Goal: Information Seeking & Learning: Check status

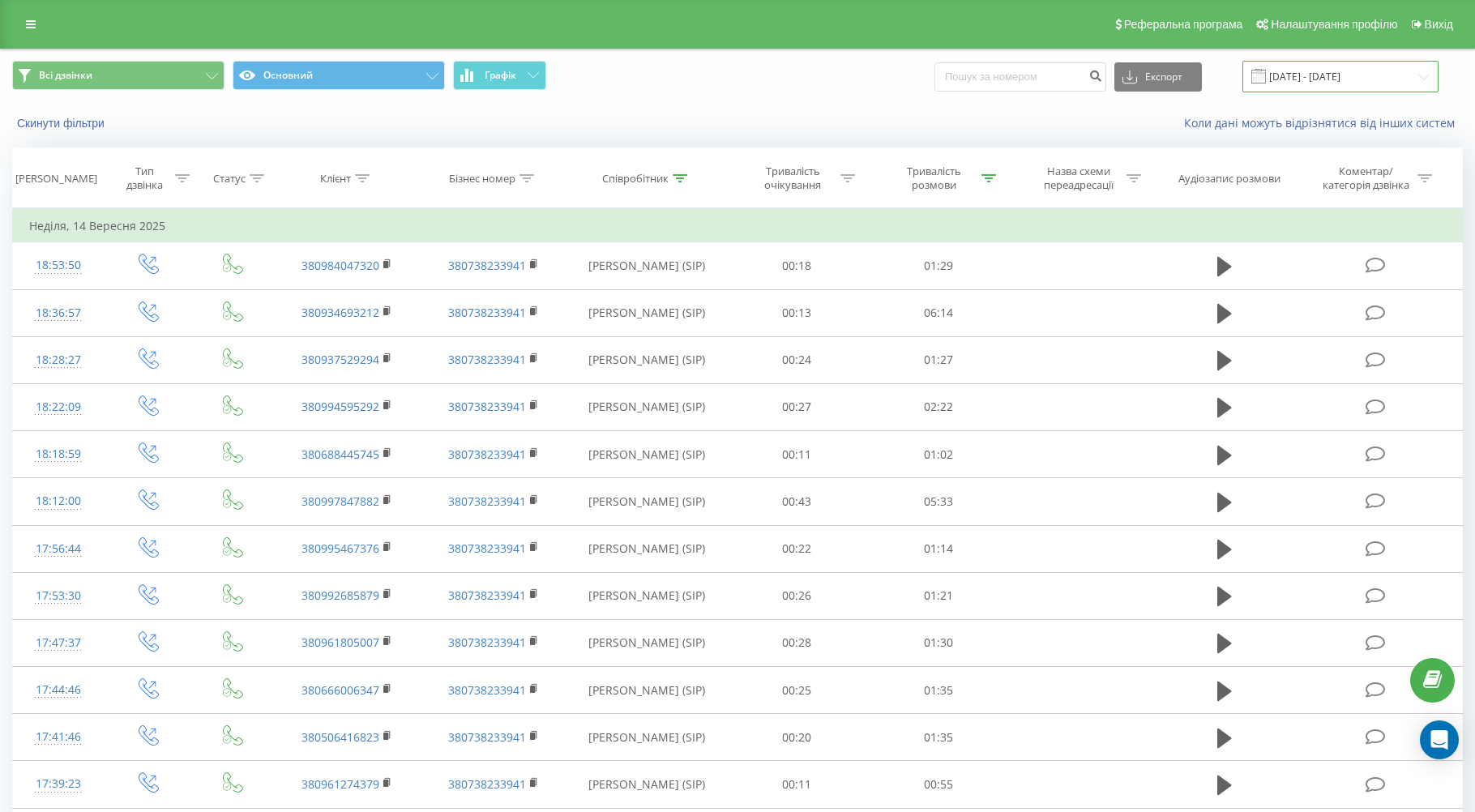
click at [565, 86] on input "[DATE] - [DATE]" at bounding box center [1340, 76] width 196 height 32
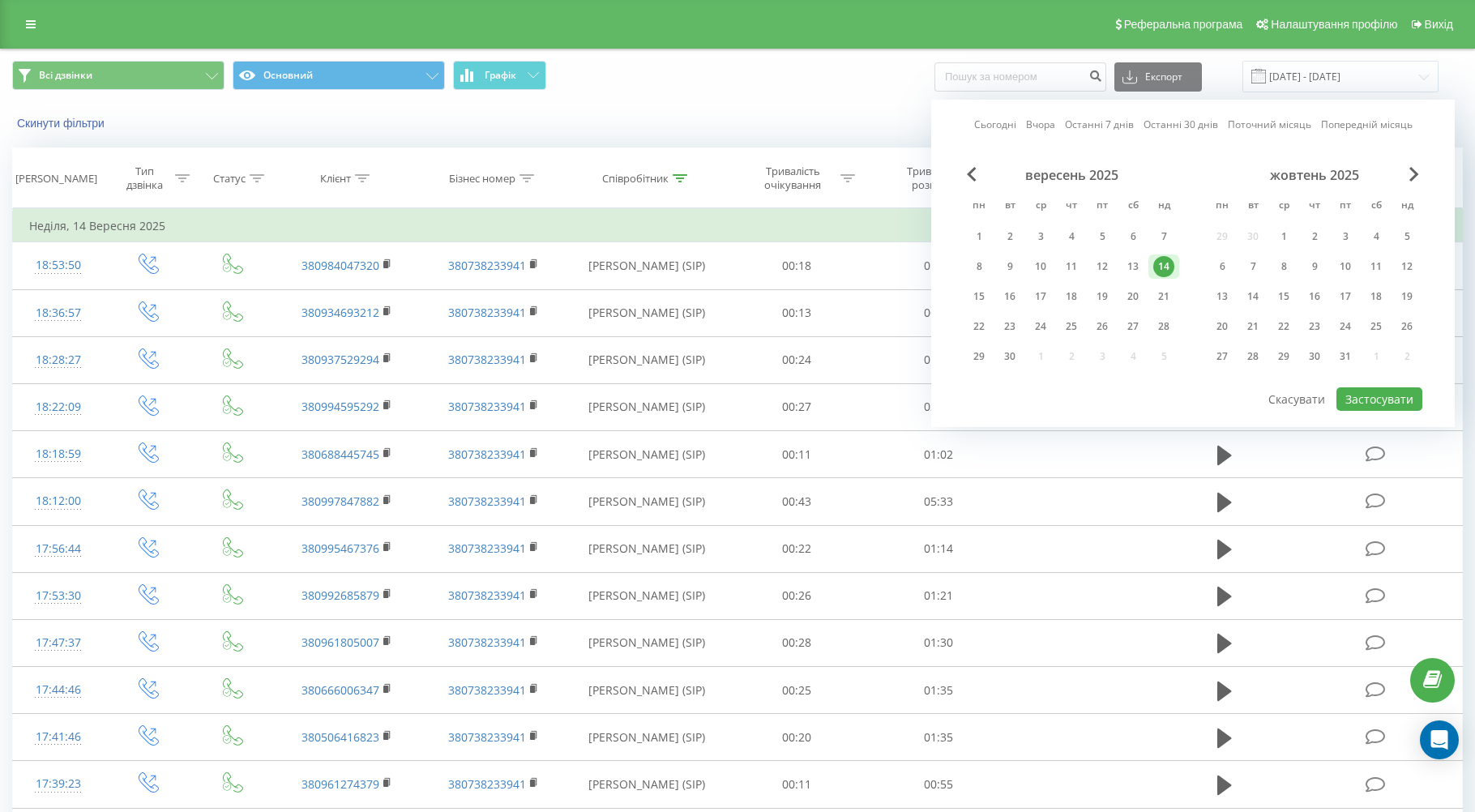
click at [565, 127] on link "Вчора" at bounding box center [1040, 124] width 29 height 15
click at [565, 397] on button "Застосувати" at bounding box center [1379, 398] width 86 height 24
type input "[DATE] - [DATE]"
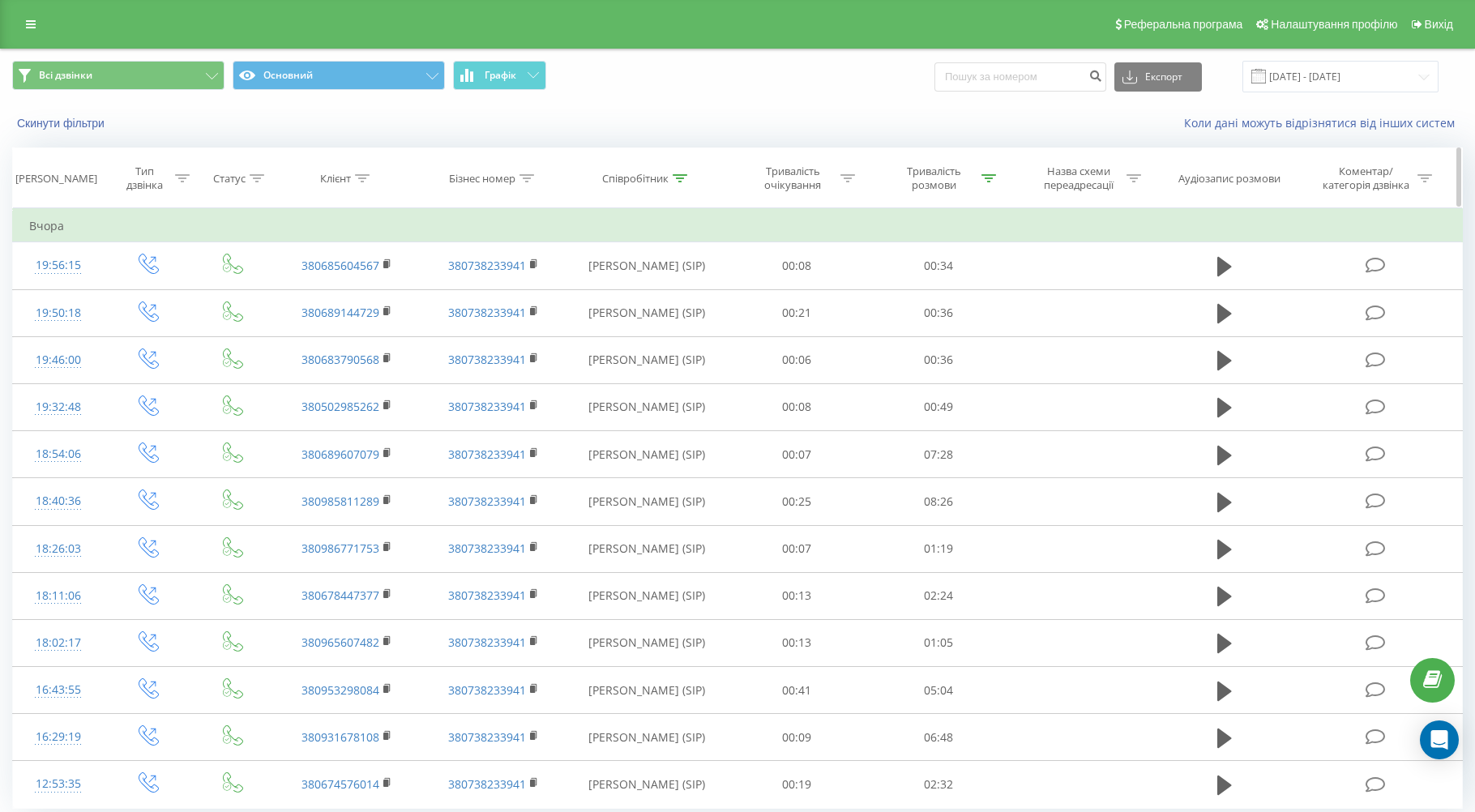
click at [565, 185] on div "Тривалість розмови" at bounding box center [944, 178] width 105 height 28
click at [565, 332] on button "Скасувати" at bounding box center [901, 327] width 69 height 20
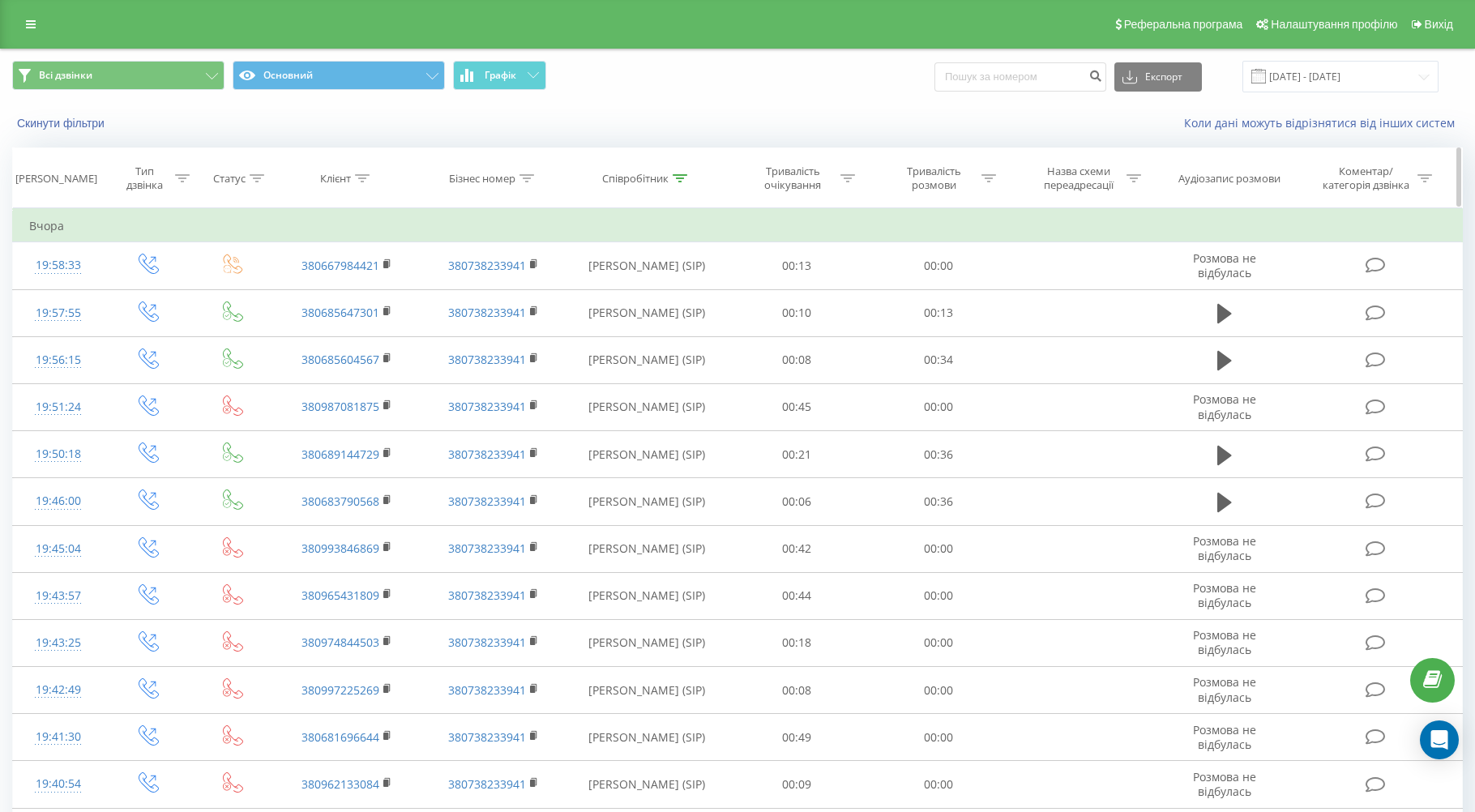
click at [565, 176] on icon at bounding box center [988, 178] width 15 height 8
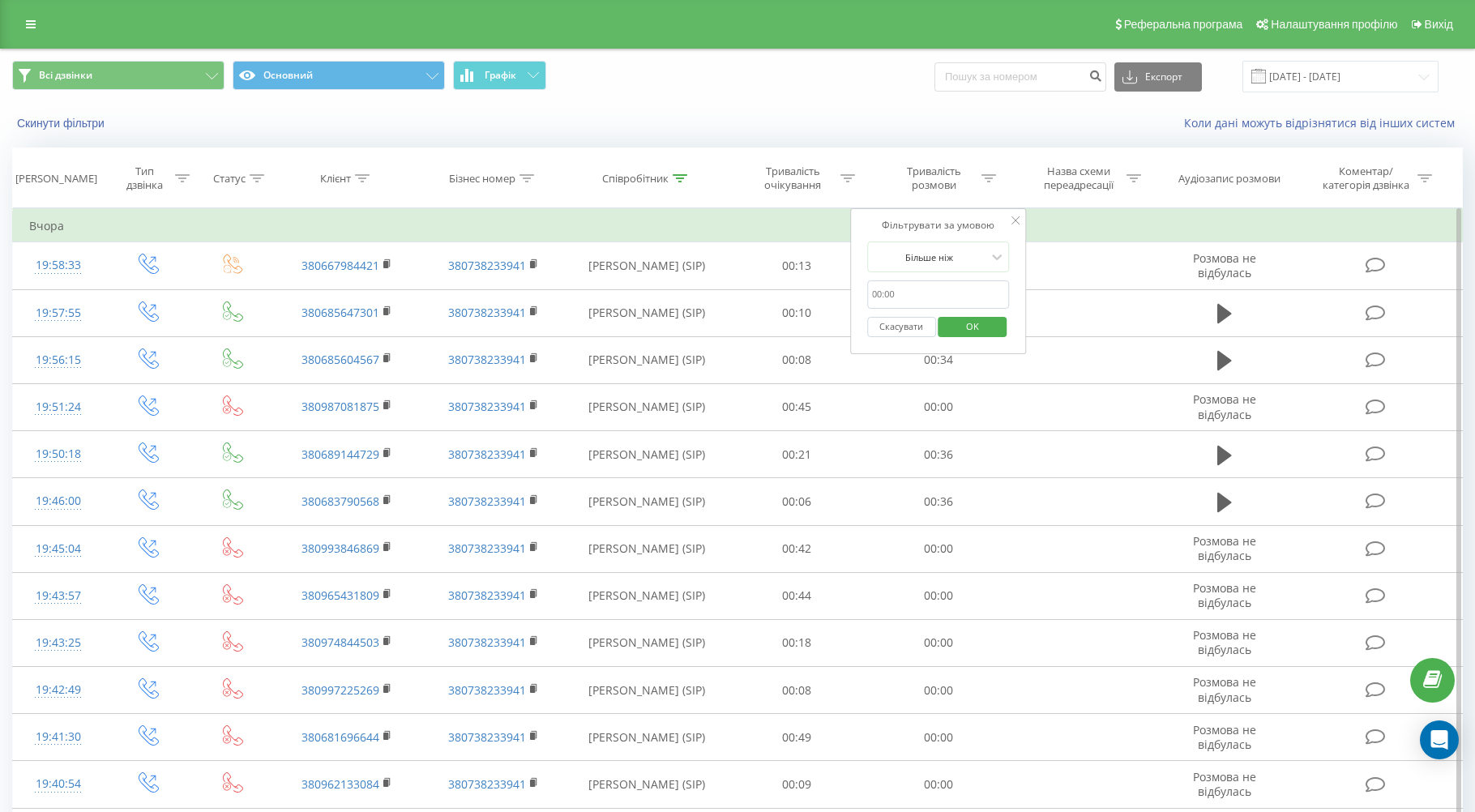
click at [565, 299] on input "00:30" at bounding box center [939, 294] width 143 height 28
type input "00:30"
click at [565, 261] on div at bounding box center [930, 257] width 115 height 15
click at [565, 345] on div "Більше ніж" at bounding box center [939, 340] width 141 height 26
click at [565, 322] on span "OK" at bounding box center [973, 326] width 45 height 25
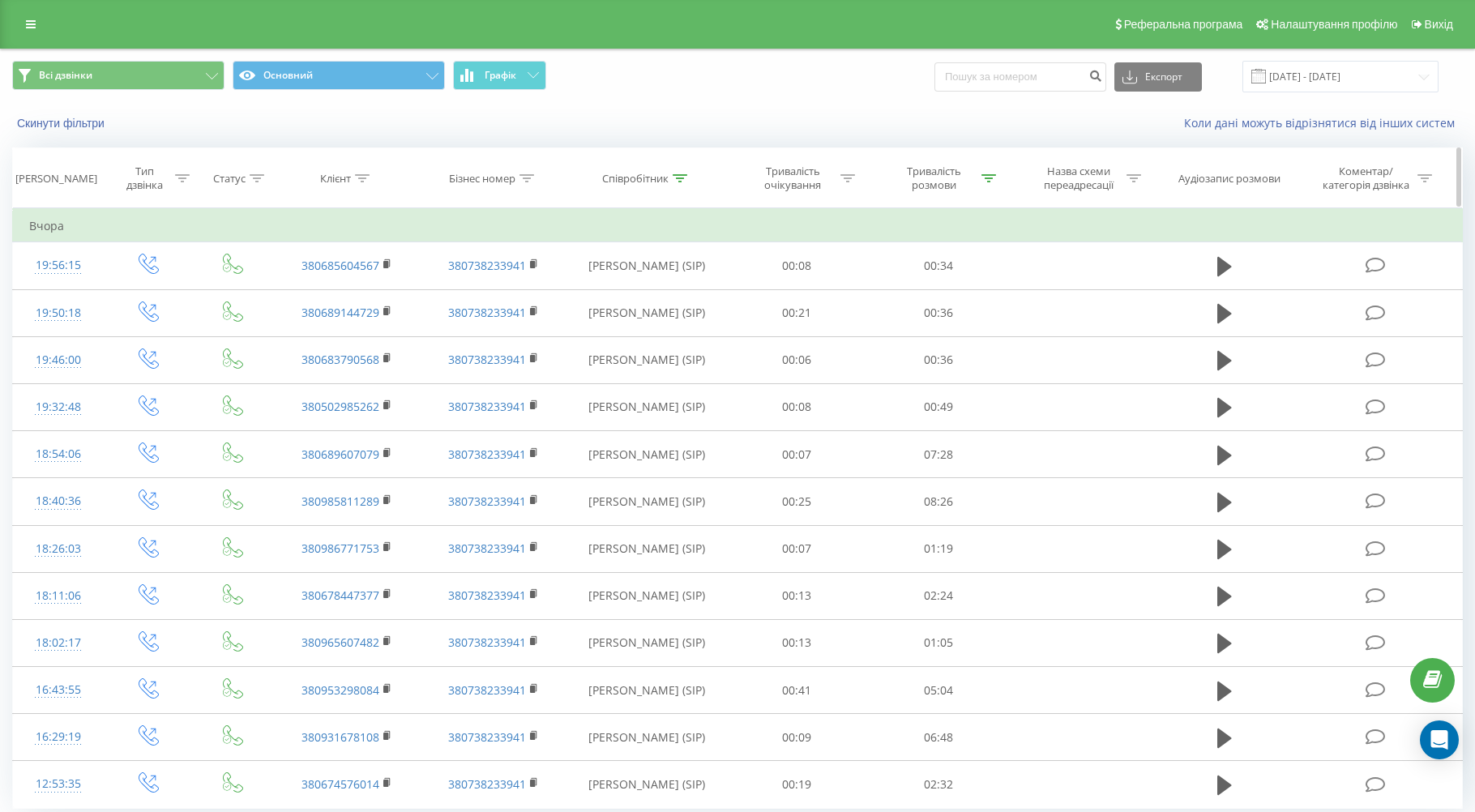
click at [565, 180] on icon at bounding box center [988, 178] width 15 height 8
click at [565, 324] on button "Скасувати" at bounding box center [901, 327] width 69 height 20
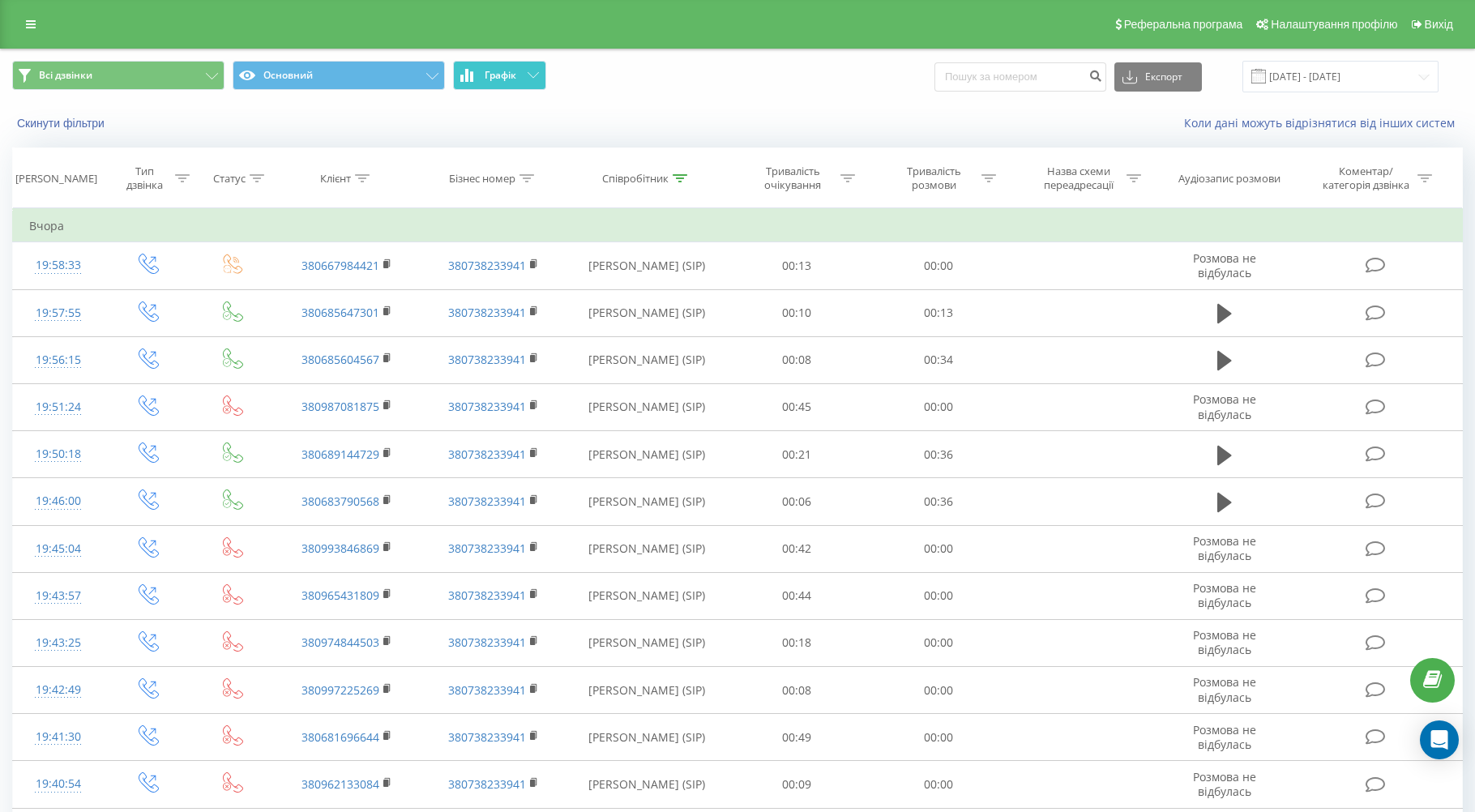
click at [510, 75] on span "Графік" at bounding box center [500, 75] width 32 height 11
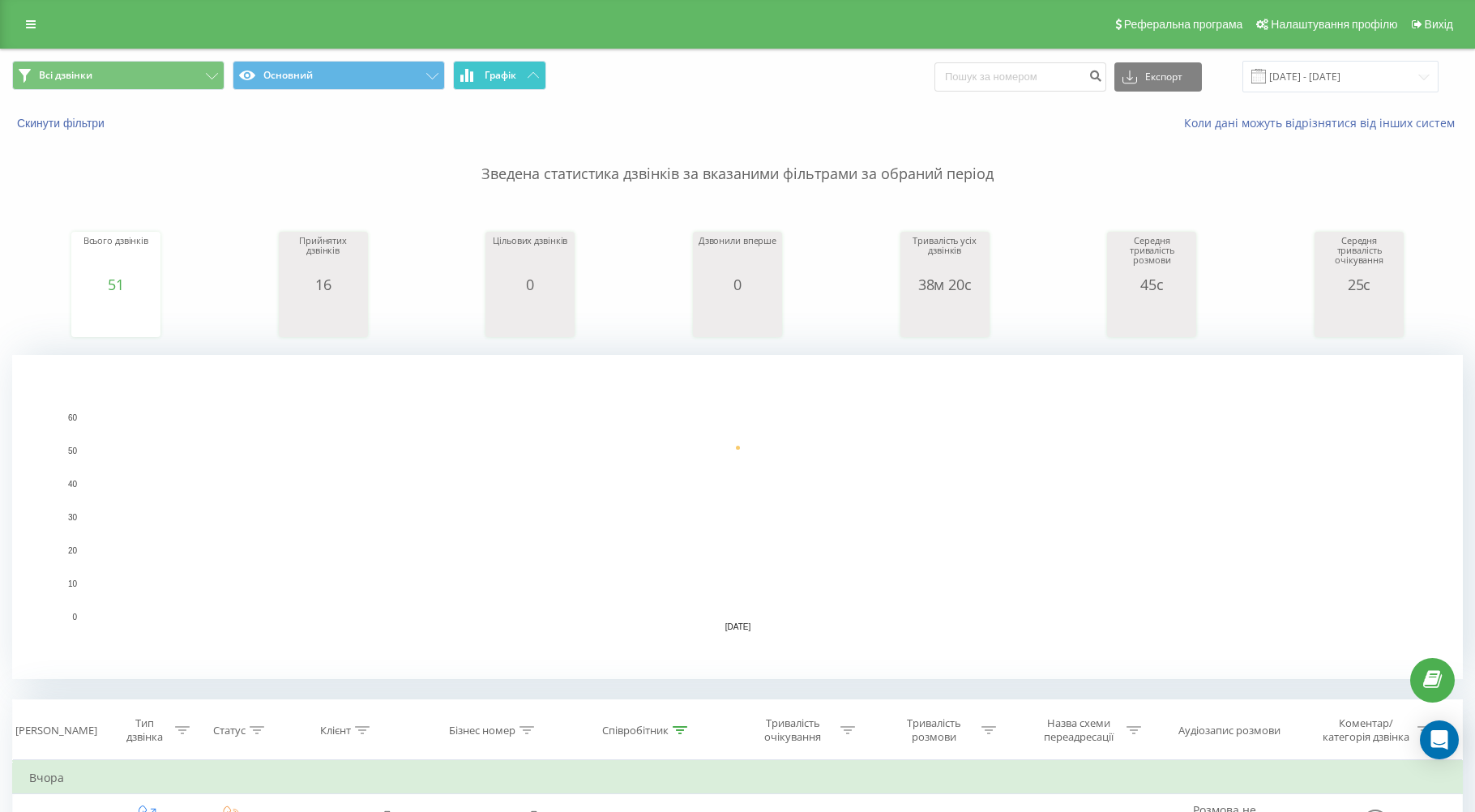
click at [510, 75] on span "Графік" at bounding box center [500, 75] width 32 height 11
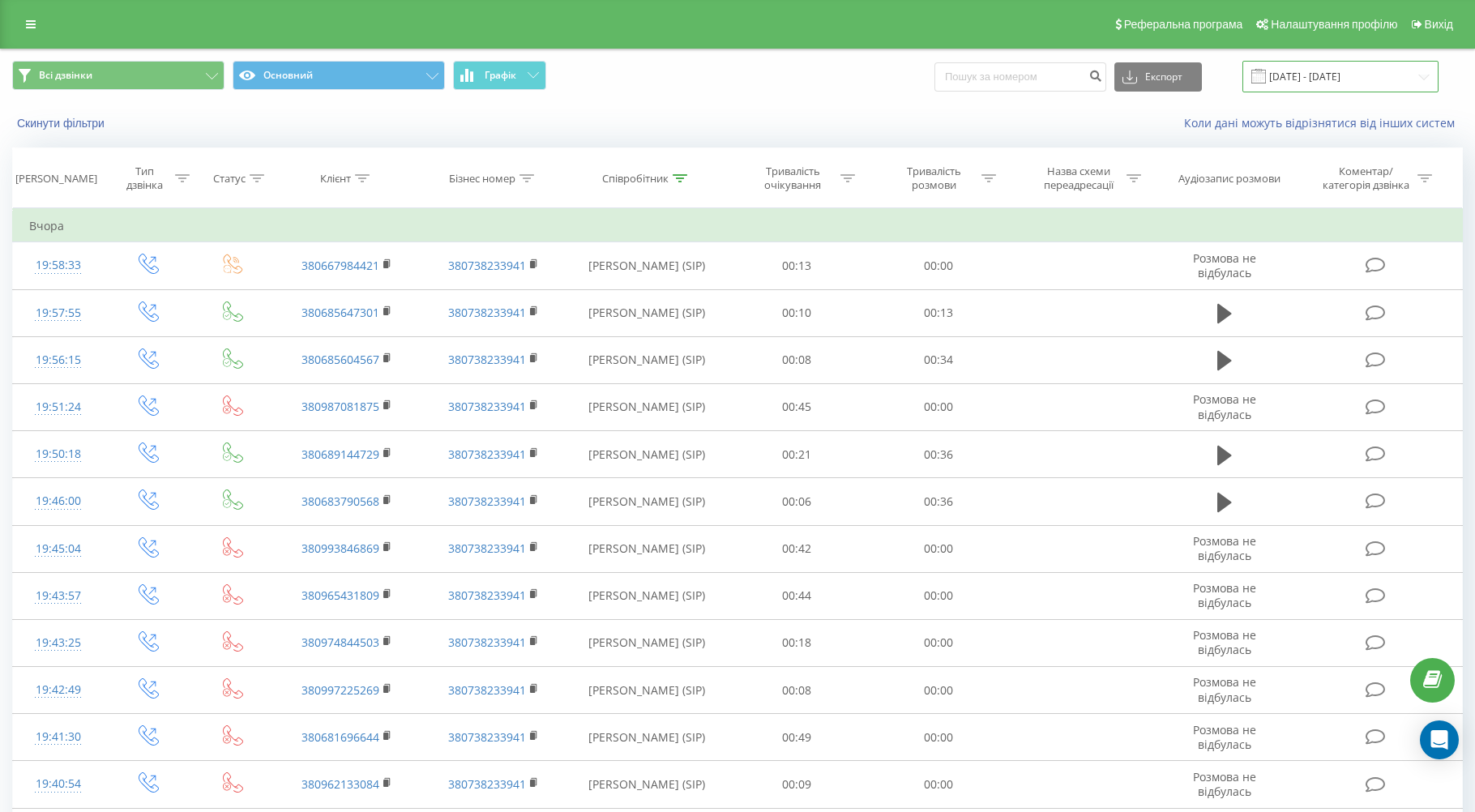
click at [565, 69] on input "[DATE] - [DATE]" at bounding box center [1340, 76] width 196 height 32
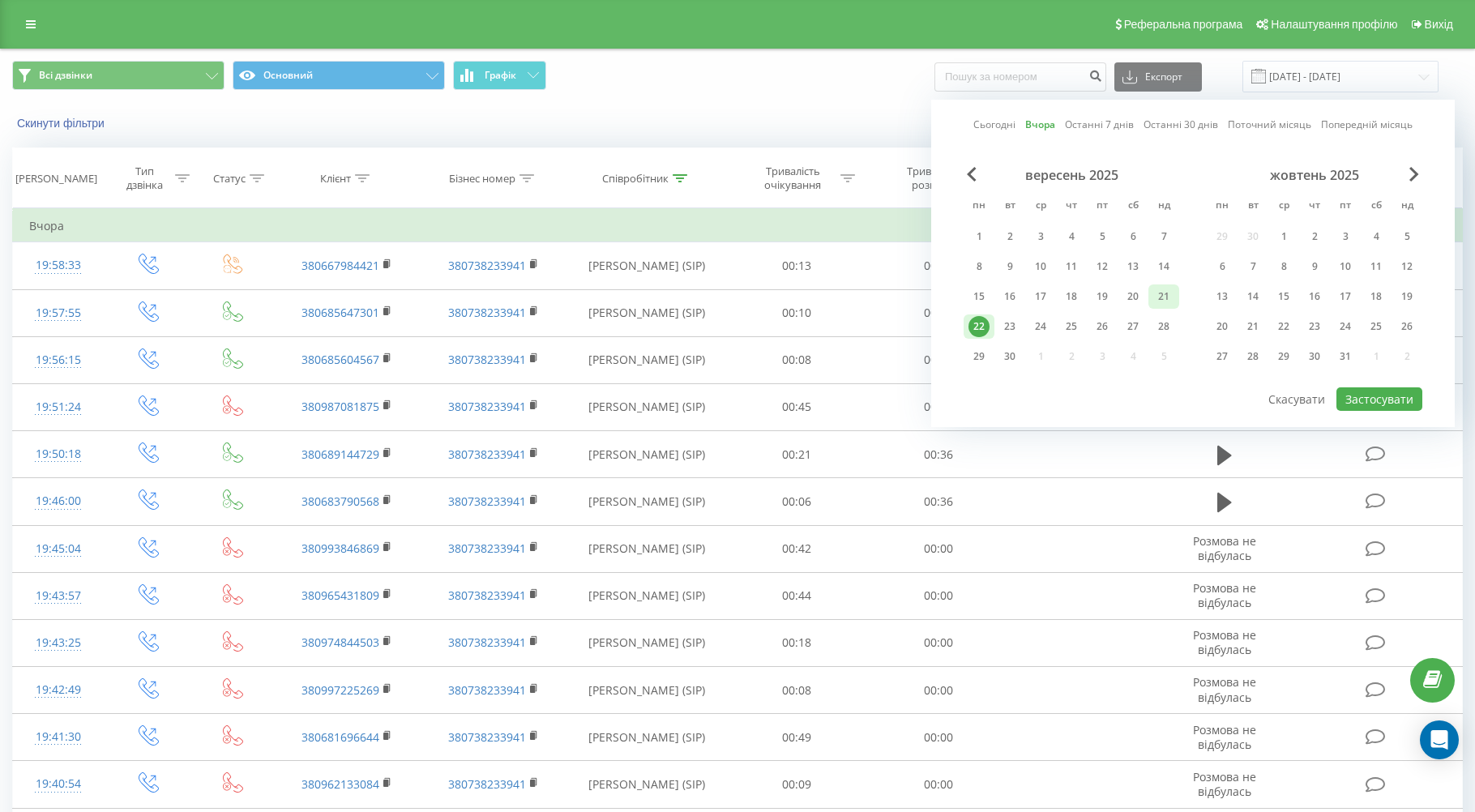
click at [565, 300] on div "21" at bounding box center [1163, 297] width 21 height 21
click at [565, 390] on button "Застосувати" at bounding box center [1379, 398] width 86 height 24
type input "[DATE] - [DATE]"
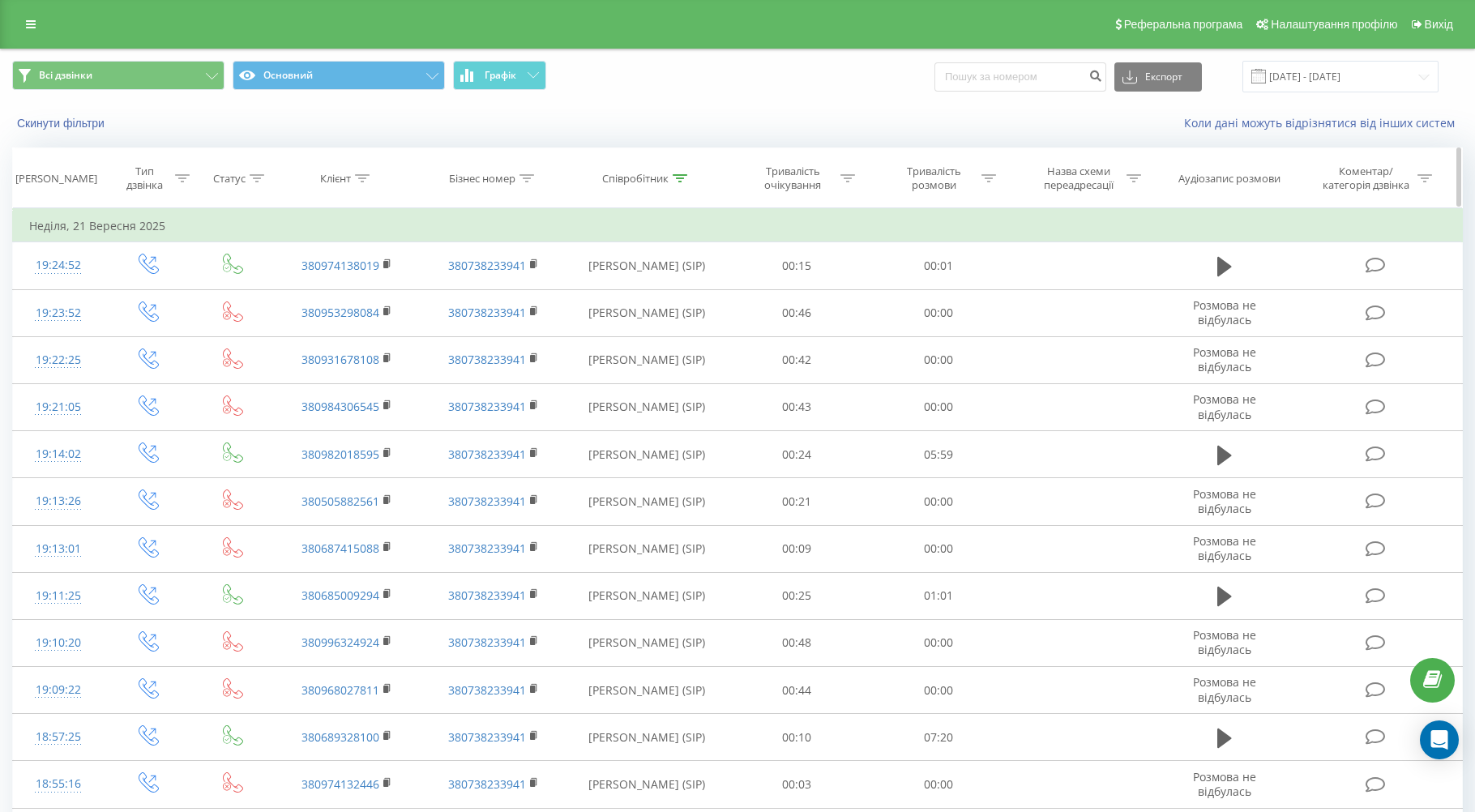
click at [565, 175] on icon at bounding box center [989, 178] width 15 height 8
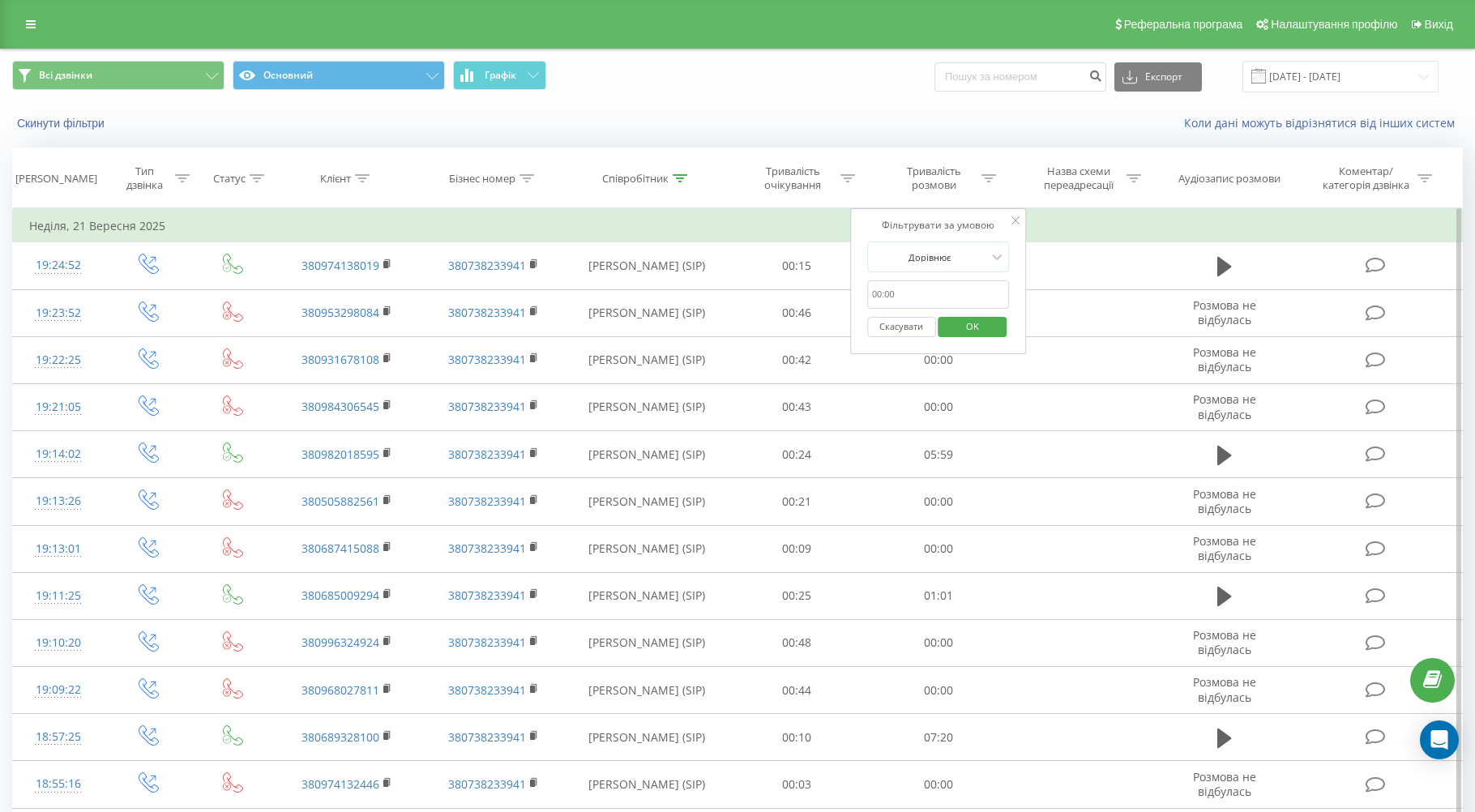
click at [565, 295] on input "text" at bounding box center [939, 294] width 143 height 28
type input "00:30"
click at [565, 261] on div at bounding box center [930, 257] width 115 height 15
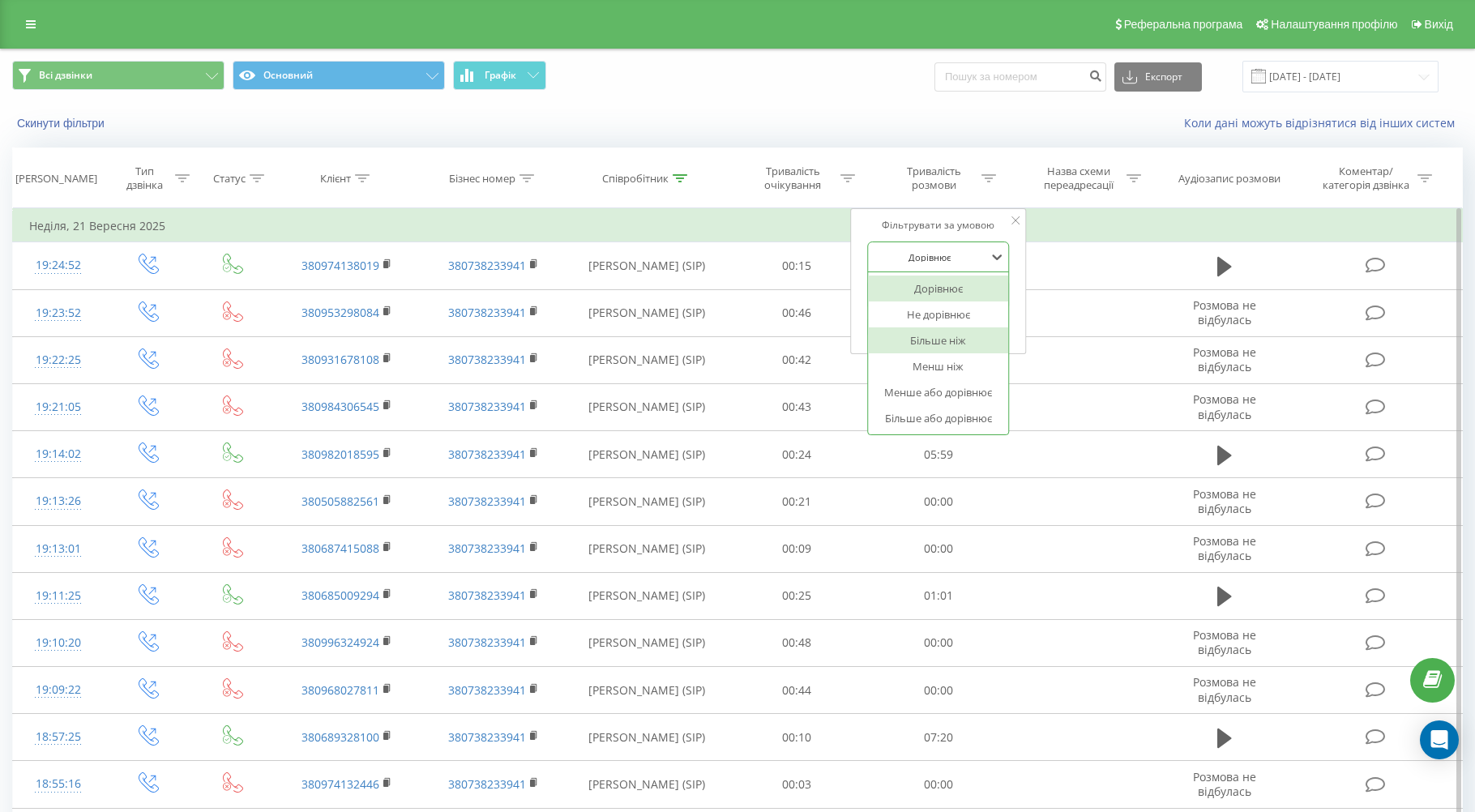
click at [565, 345] on div "Більше ніж" at bounding box center [939, 340] width 141 height 26
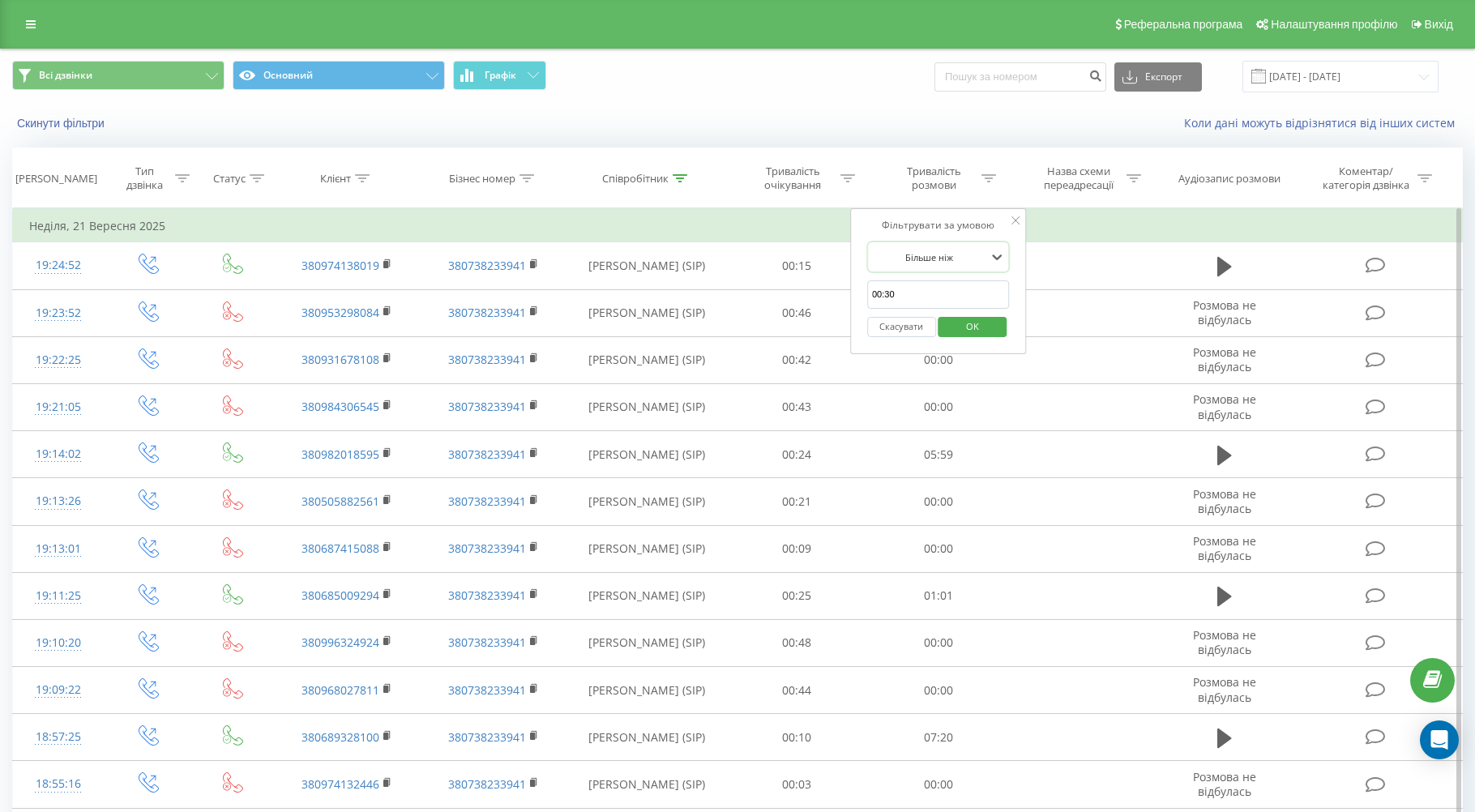
click at [565, 324] on span "OK" at bounding box center [973, 326] width 45 height 25
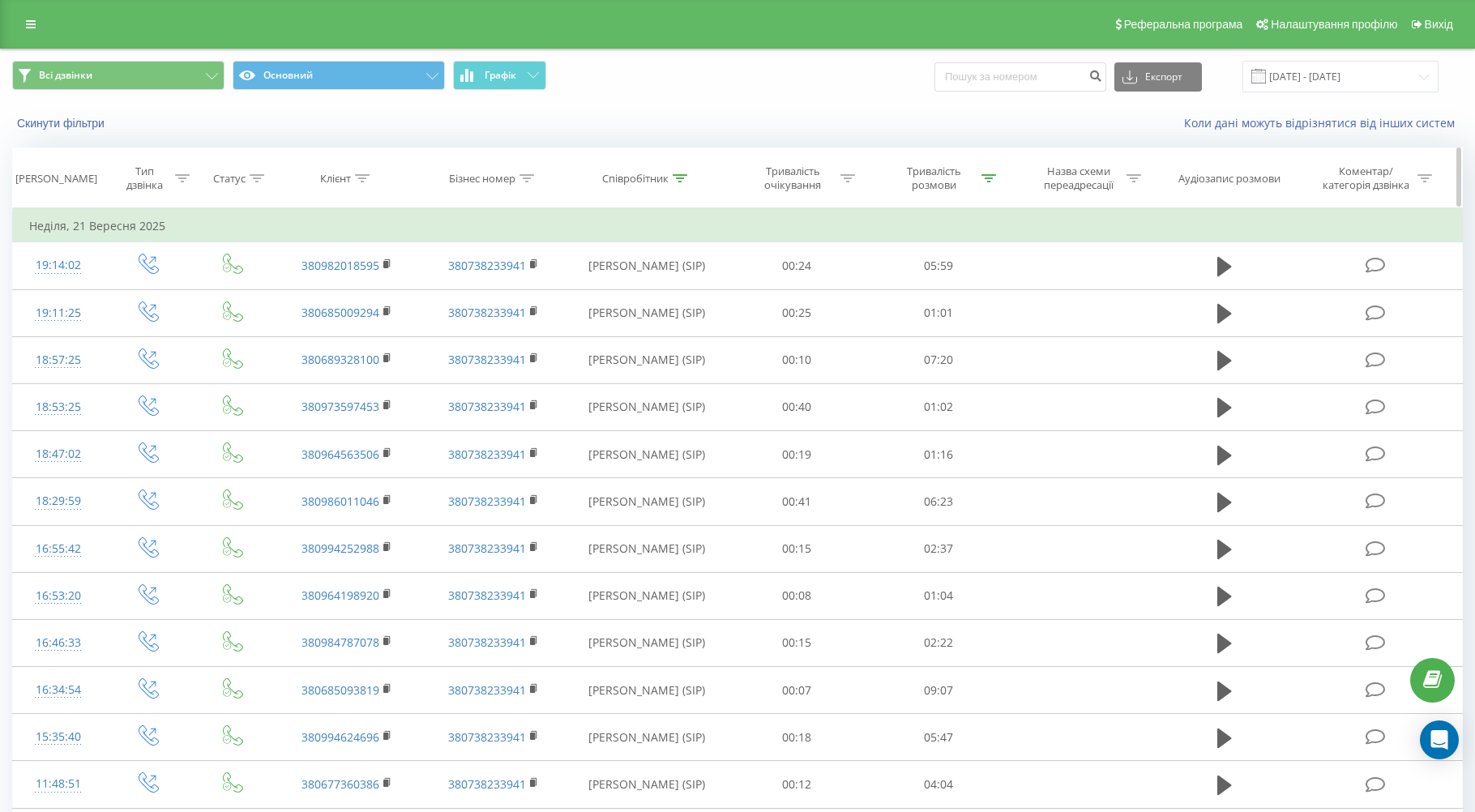
click at [565, 189] on div "Тривалість розмови" at bounding box center [944, 178] width 105 height 28
click at [565, 327] on button "Скасувати" at bounding box center [901, 327] width 69 height 20
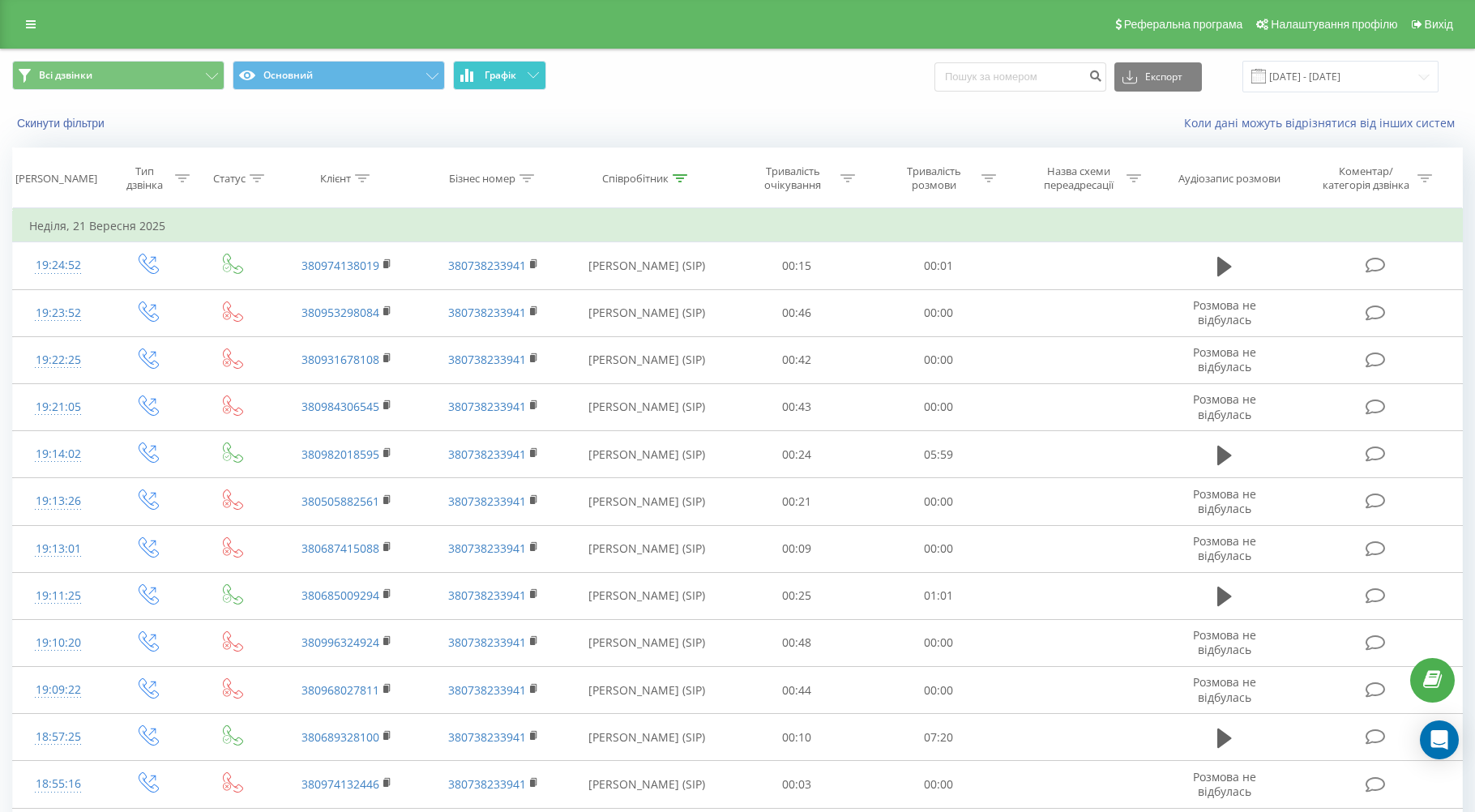
click at [518, 78] on button "Графік" at bounding box center [499, 75] width 93 height 29
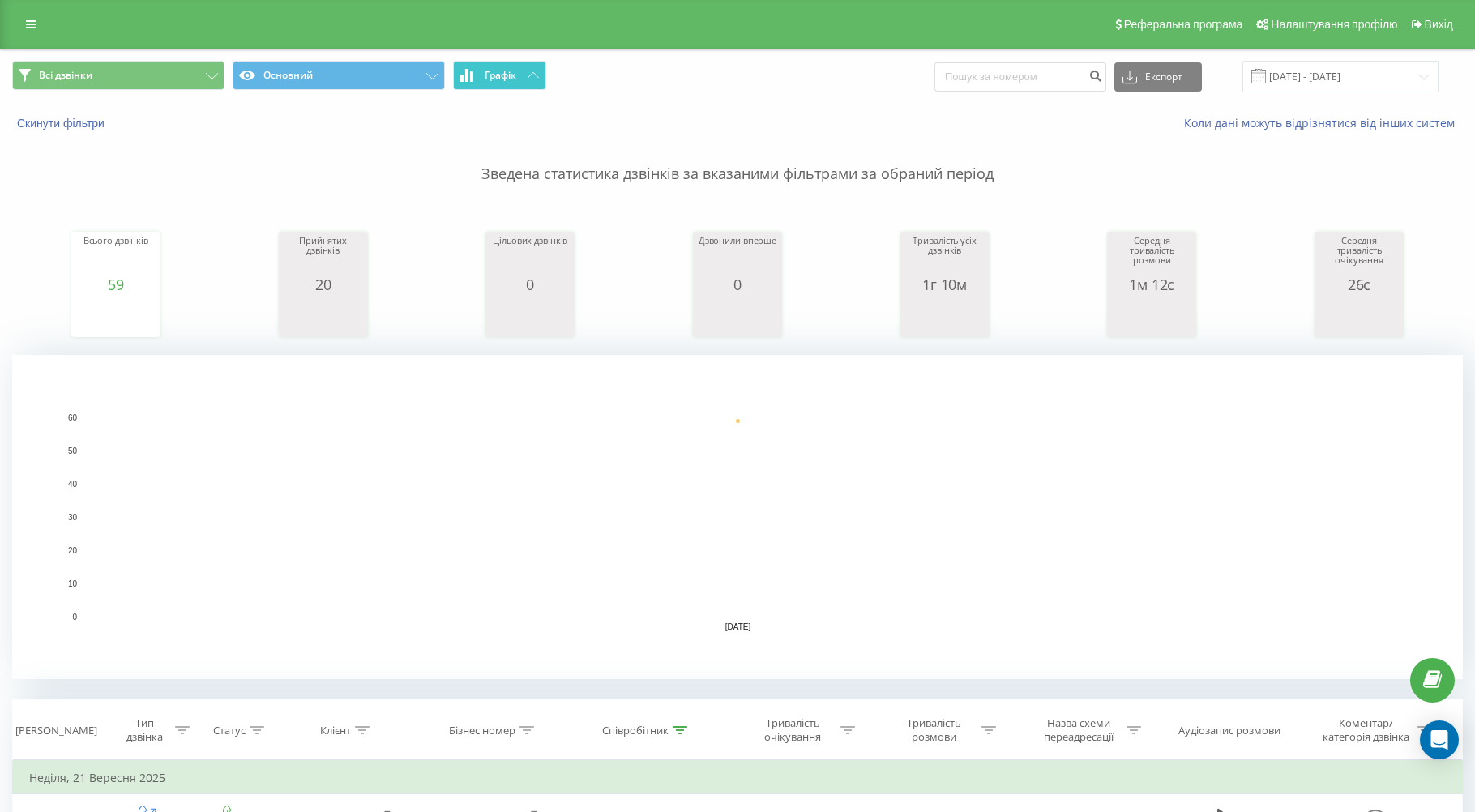
click at [517, 78] on button "Графік" at bounding box center [499, 75] width 93 height 29
